Goal: Information Seeking & Learning: Find specific fact

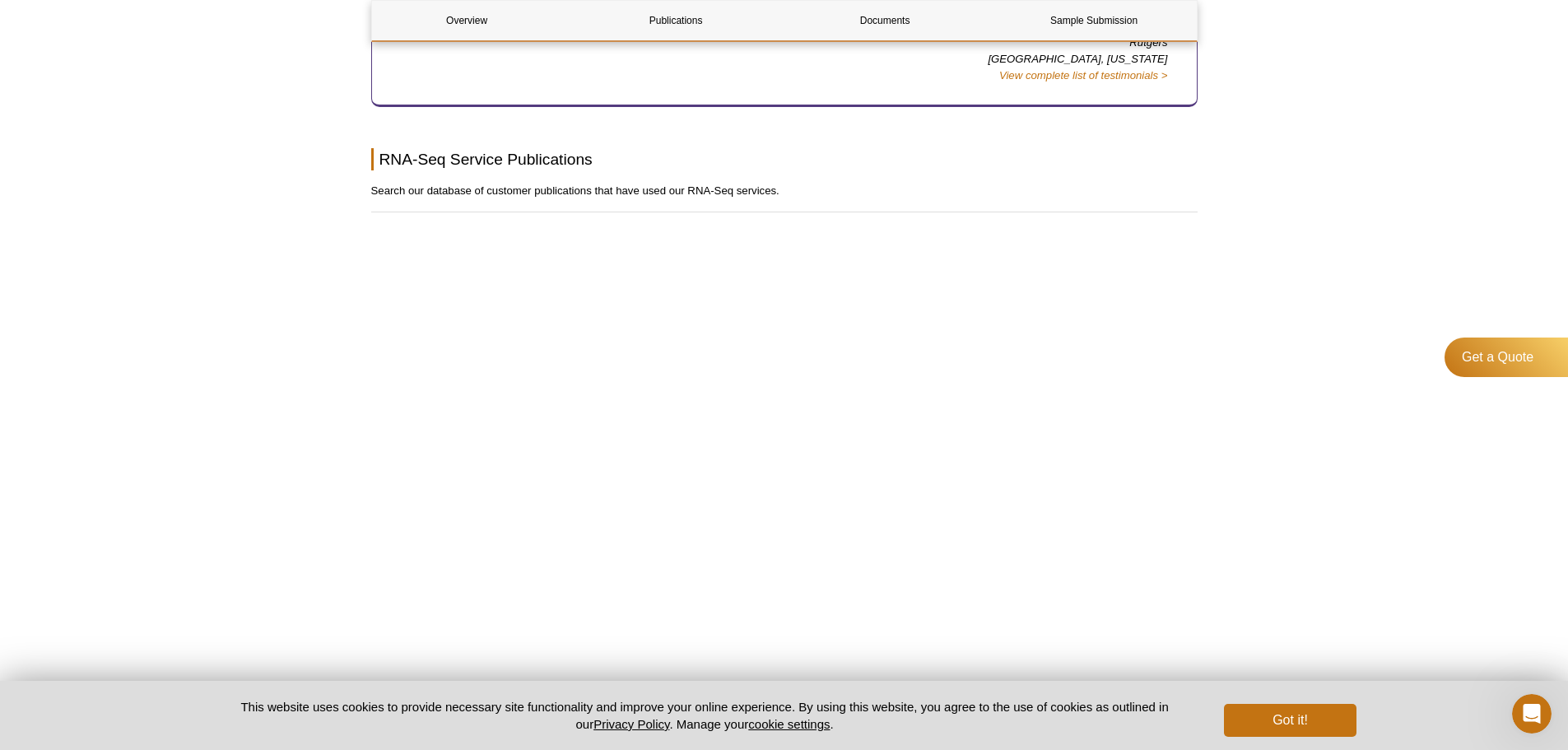
scroll to position [937, 0]
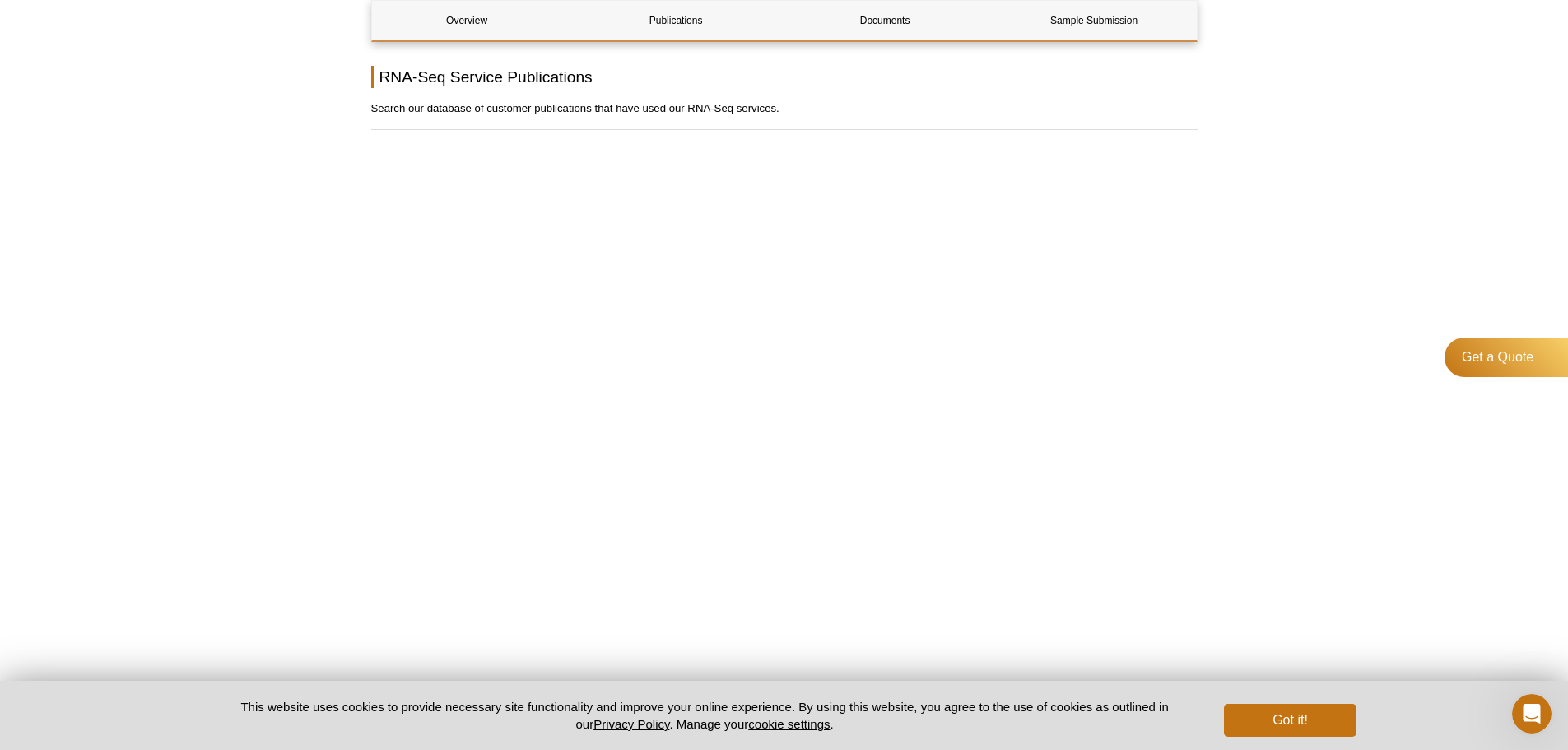
click at [681, 106] on p "Search our database of customer publications that have used our RNA-Seq service…" at bounding box center [784, 109] width 827 height 17
click at [536, 109] on p "Search our database of customer publications that have used our RNA-Seq service…" at bounding box center [784, 109] width 827 height 17
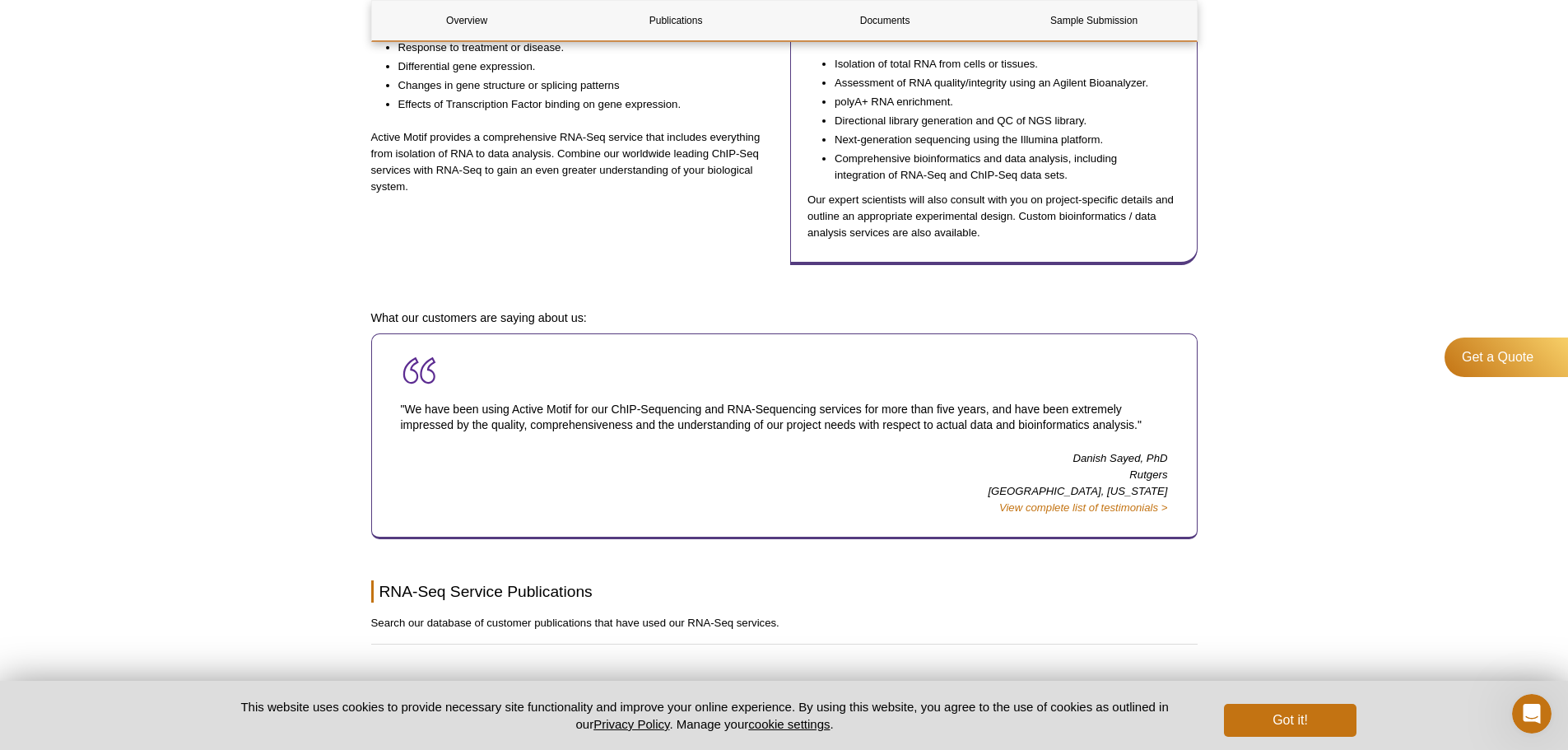
scroll to position [525, 0]
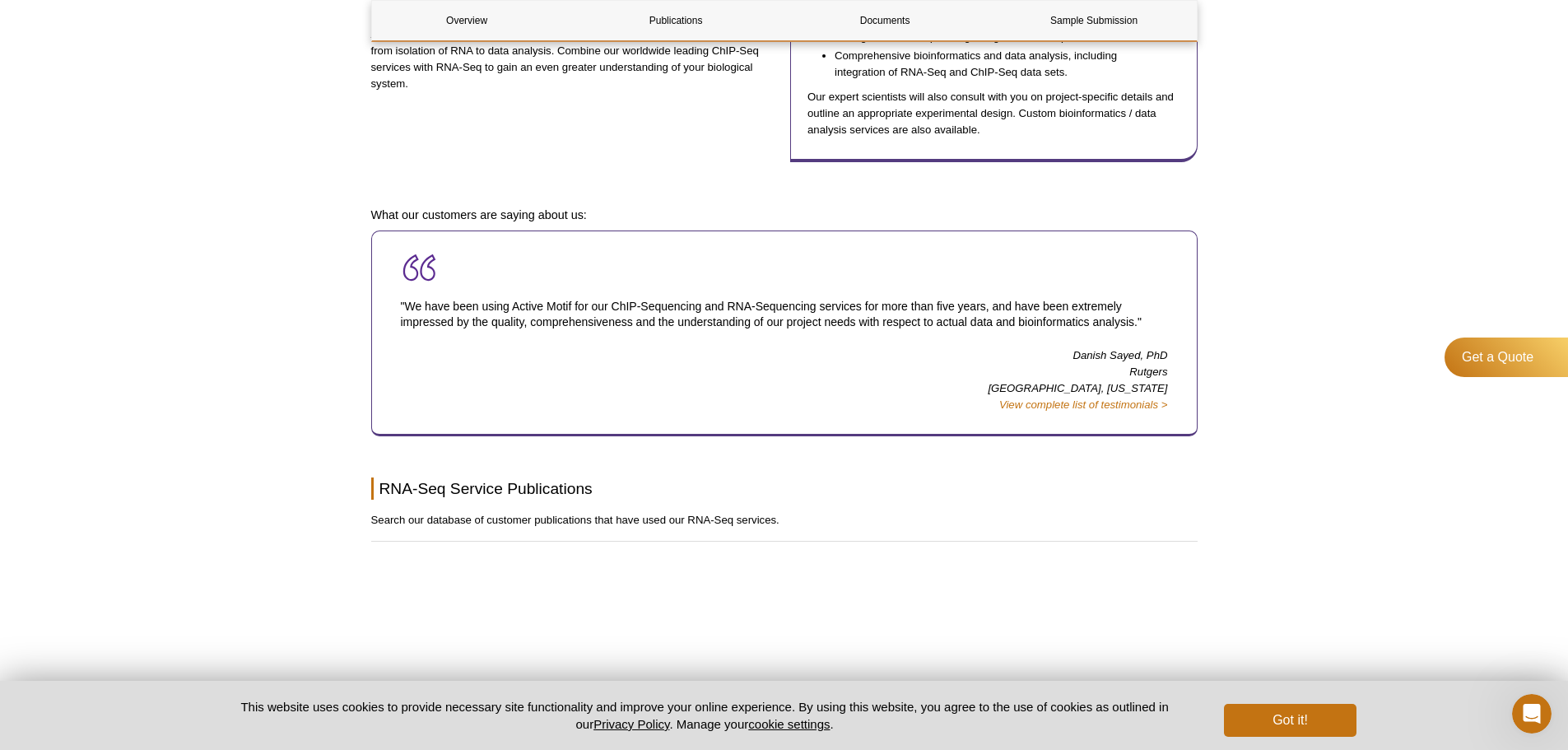
click at [731, 513] on p "Search our database of customer publications that have used our RNA-Seq service…" at bounding box center [784, 520] width 827 height 17
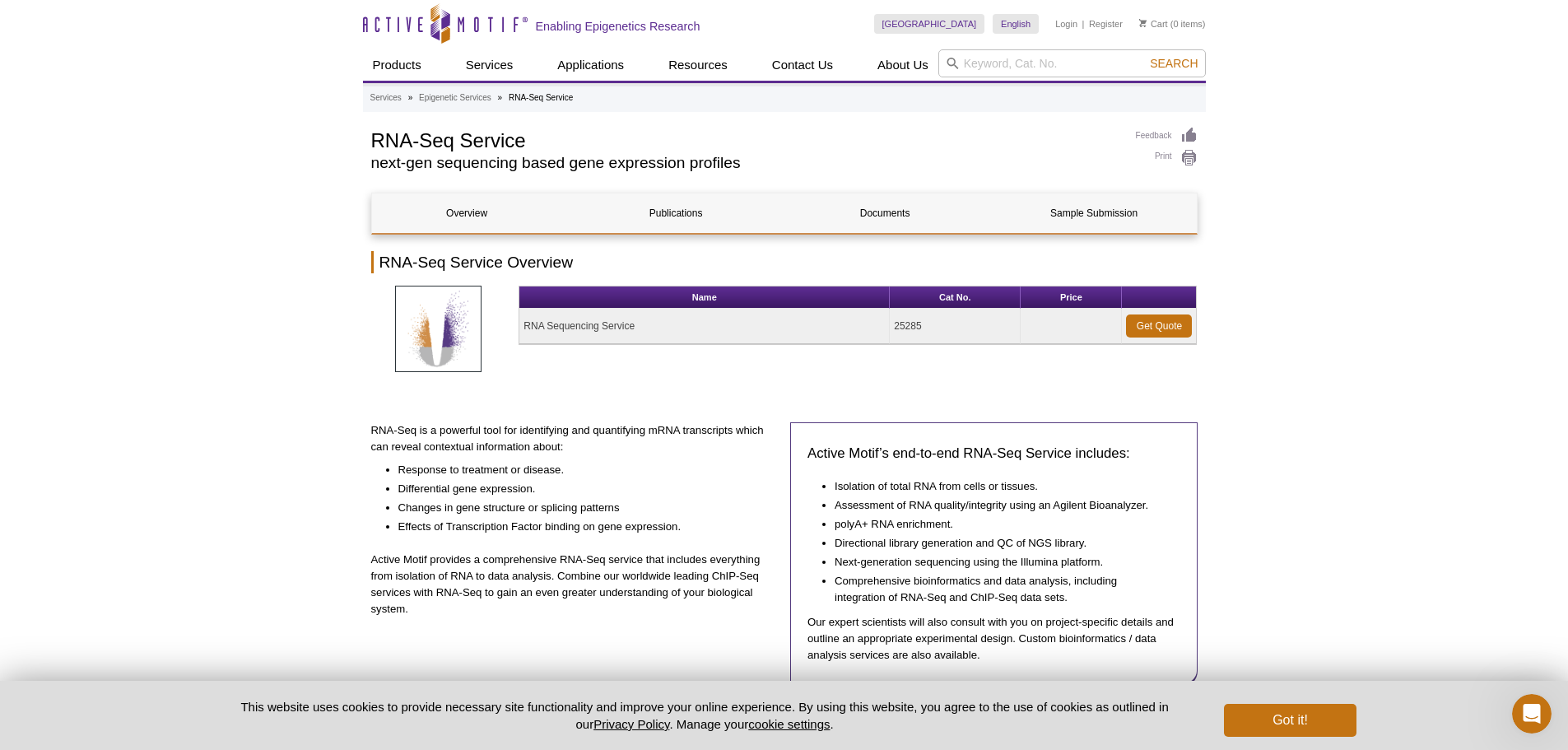
scroll to position [0, 0]
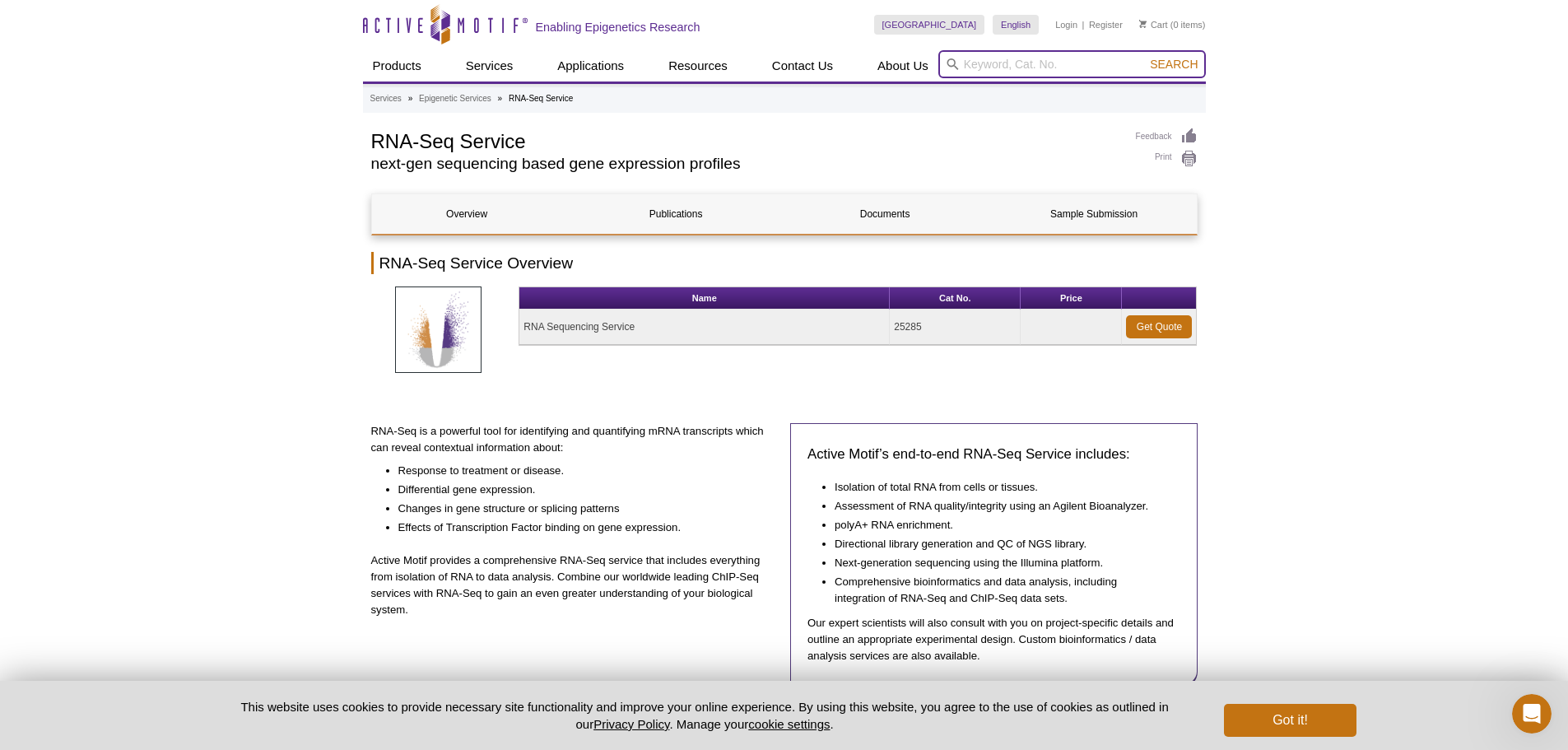
click at [989, 65] on input "search" at bounding box center [1072, 64] width 267 height 28
type input "canine"
click at [1145, 56] on button "Search" at bounding box center [1174, 64] width 57 height 15
